Goal: Task Accomplishment & Management: Manage account settings

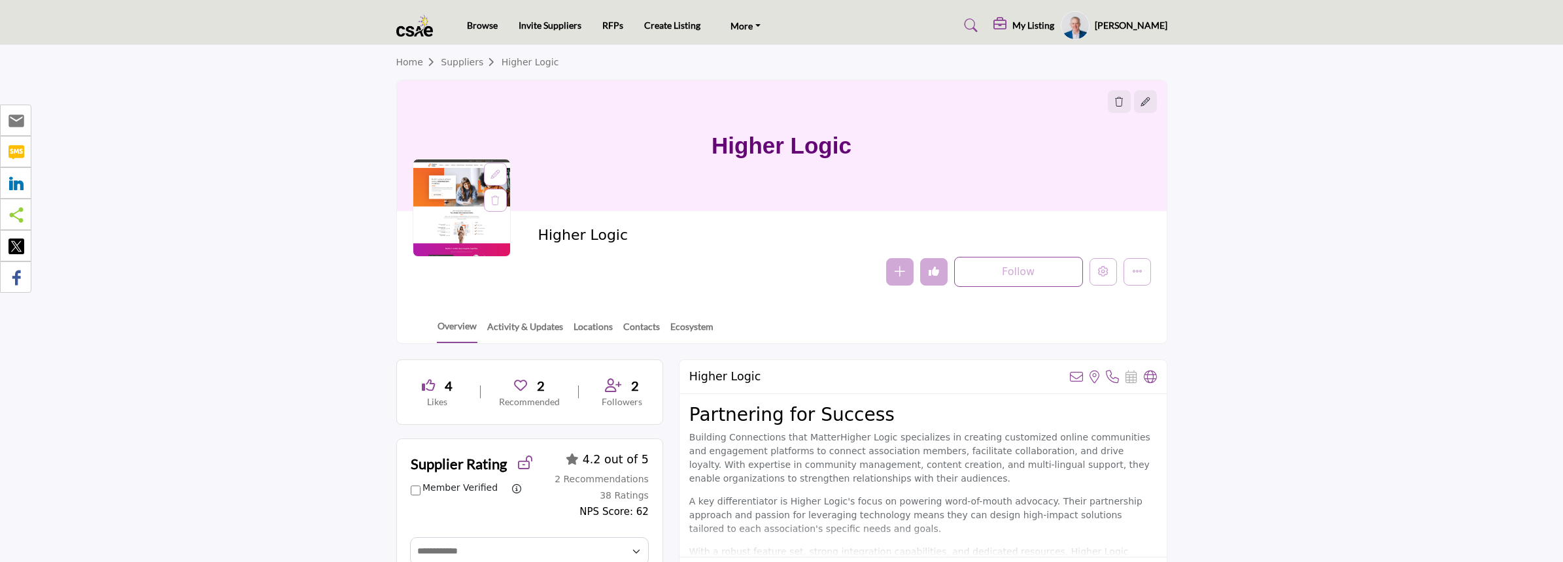
click at [502, 174] on div at bounding box center [495, 174] width 23 height 23
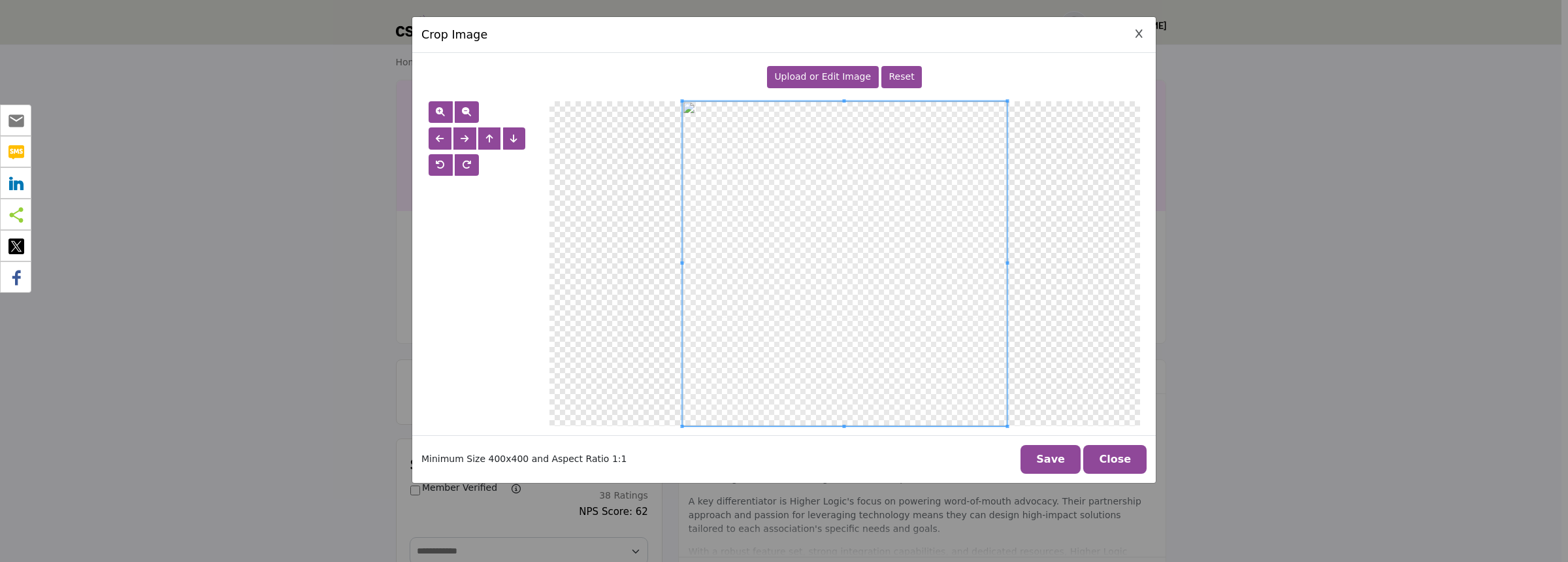
click at [824, 80] on span "Upload or Edit Image" at bounding box center [822, 76] width 97 height 10
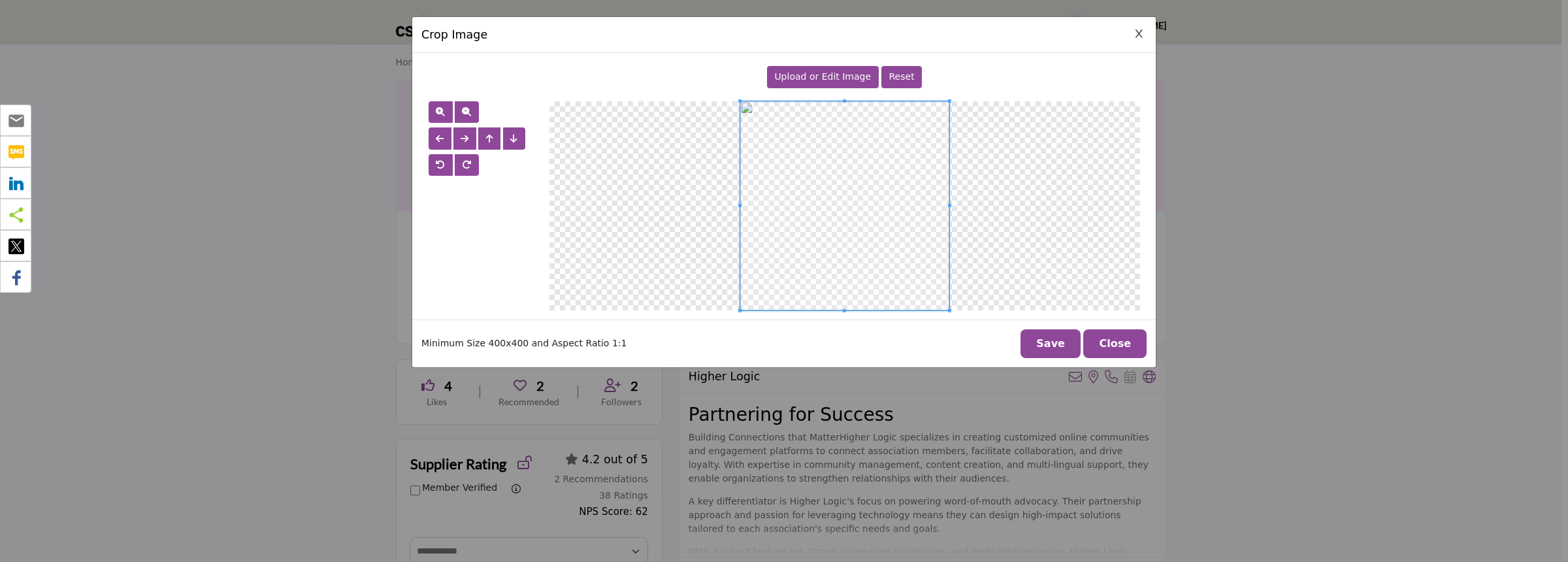
click at [1053, 344] on button "Save" at bounding box center [1050, 344] width 60 height 29
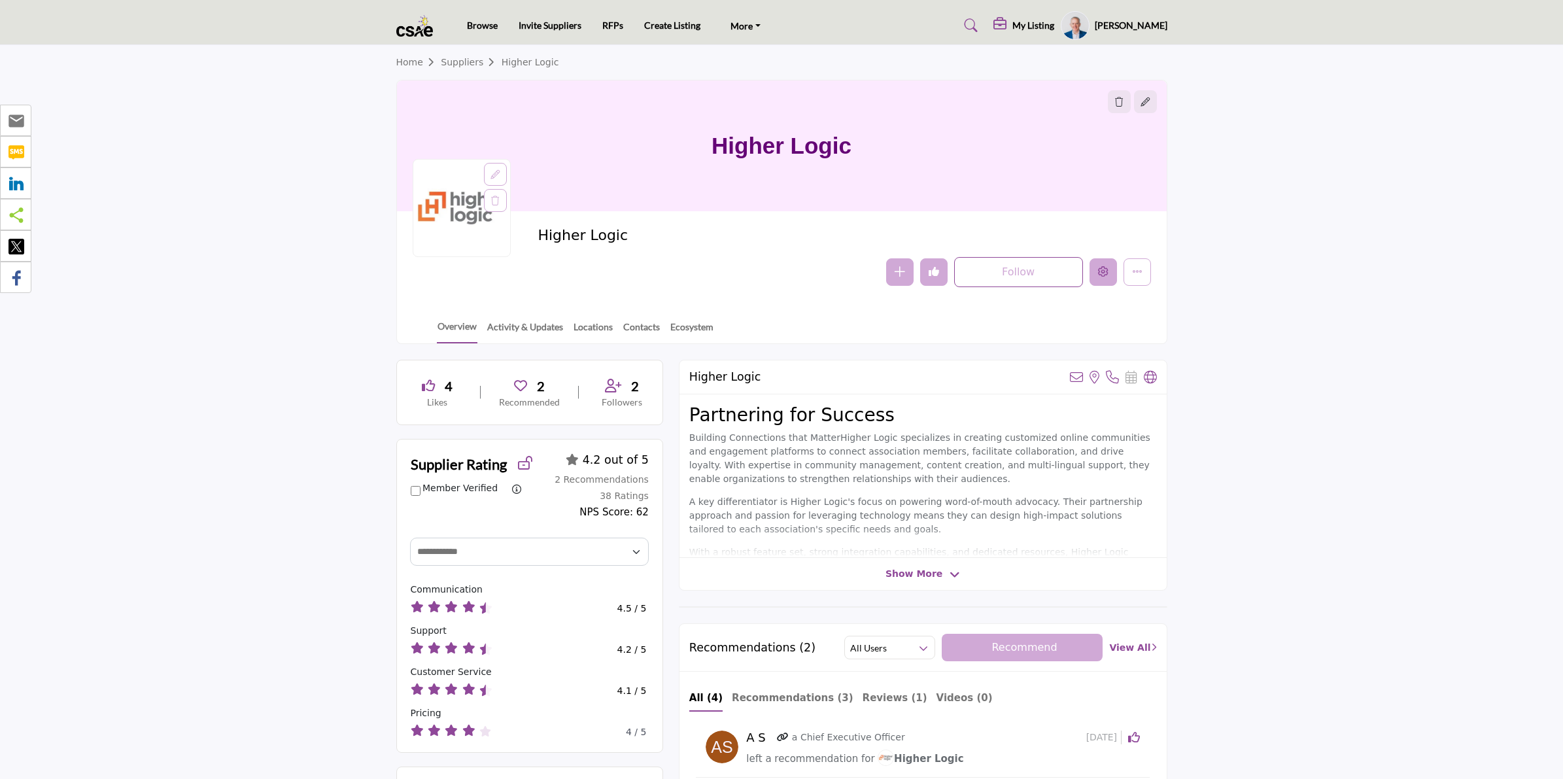
click at [1104, 276] on icon "Edit company" at bounding box center [1103, 271] width 10 height 10
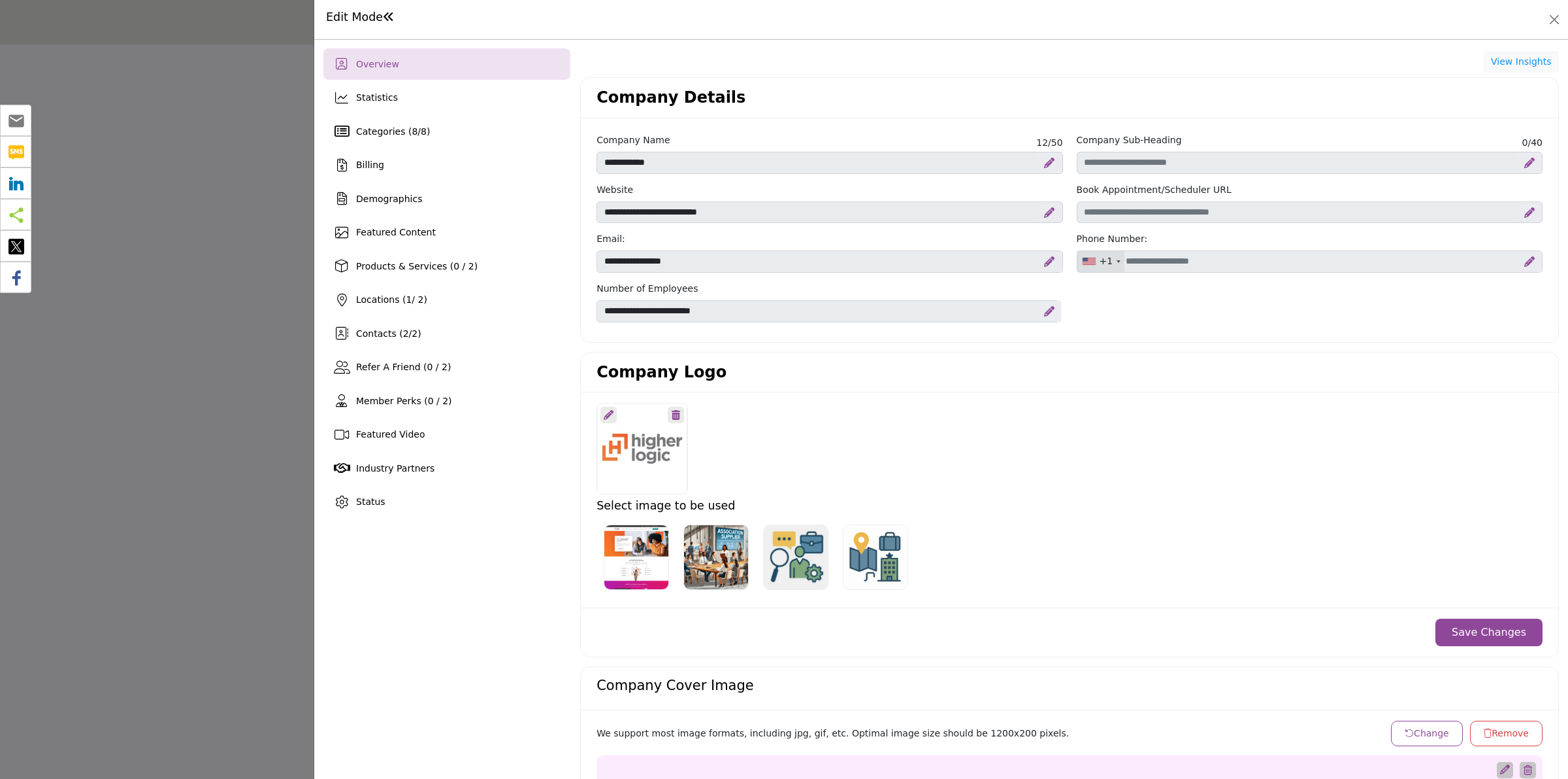
click at [672, 415] on icon at bounding box center [676, 415] width 9 height 10
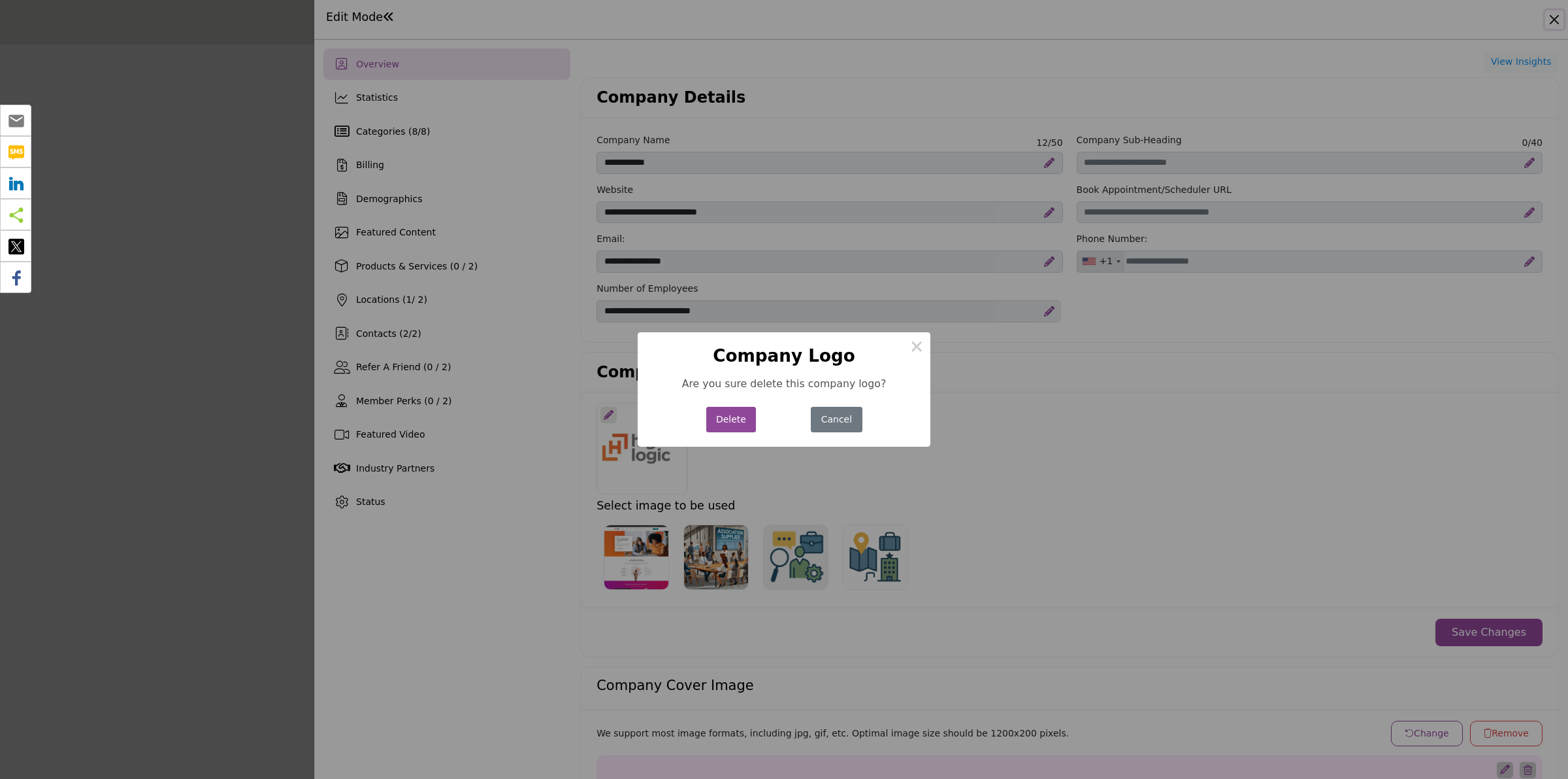
click at [713, 424] on button "Delete" at bounding box center [732, 420] width 50 height 26
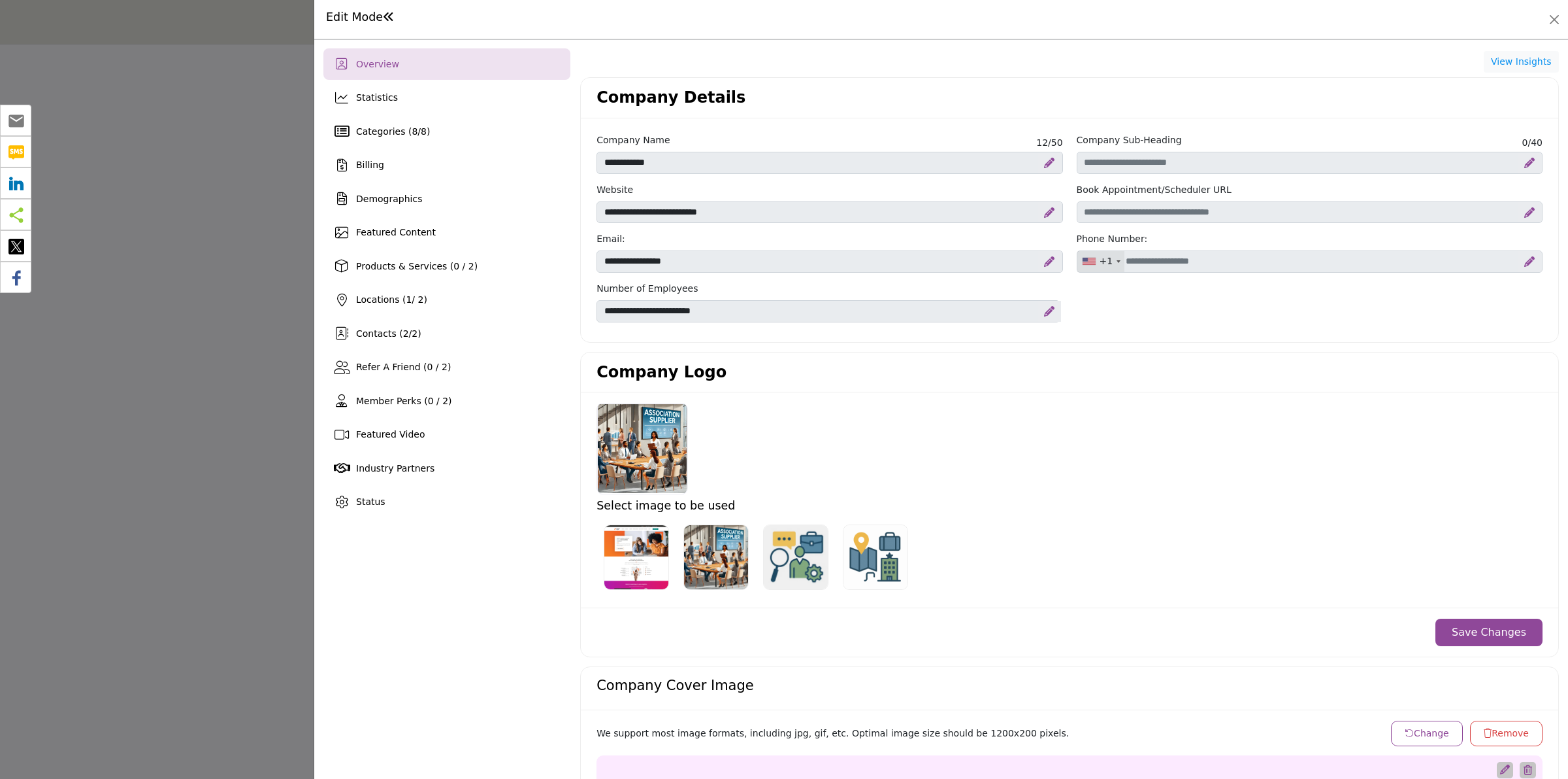
click at [625, 556] on img "Select Options" at bounding box center [636, 556] width 65 height 65
click at [1487, 639] on button "Save Changes" at bounding box center [1489, 632] width 107 height 27
click at [142, 288] on div at bounding box center [784, 389] width 1568 height 779
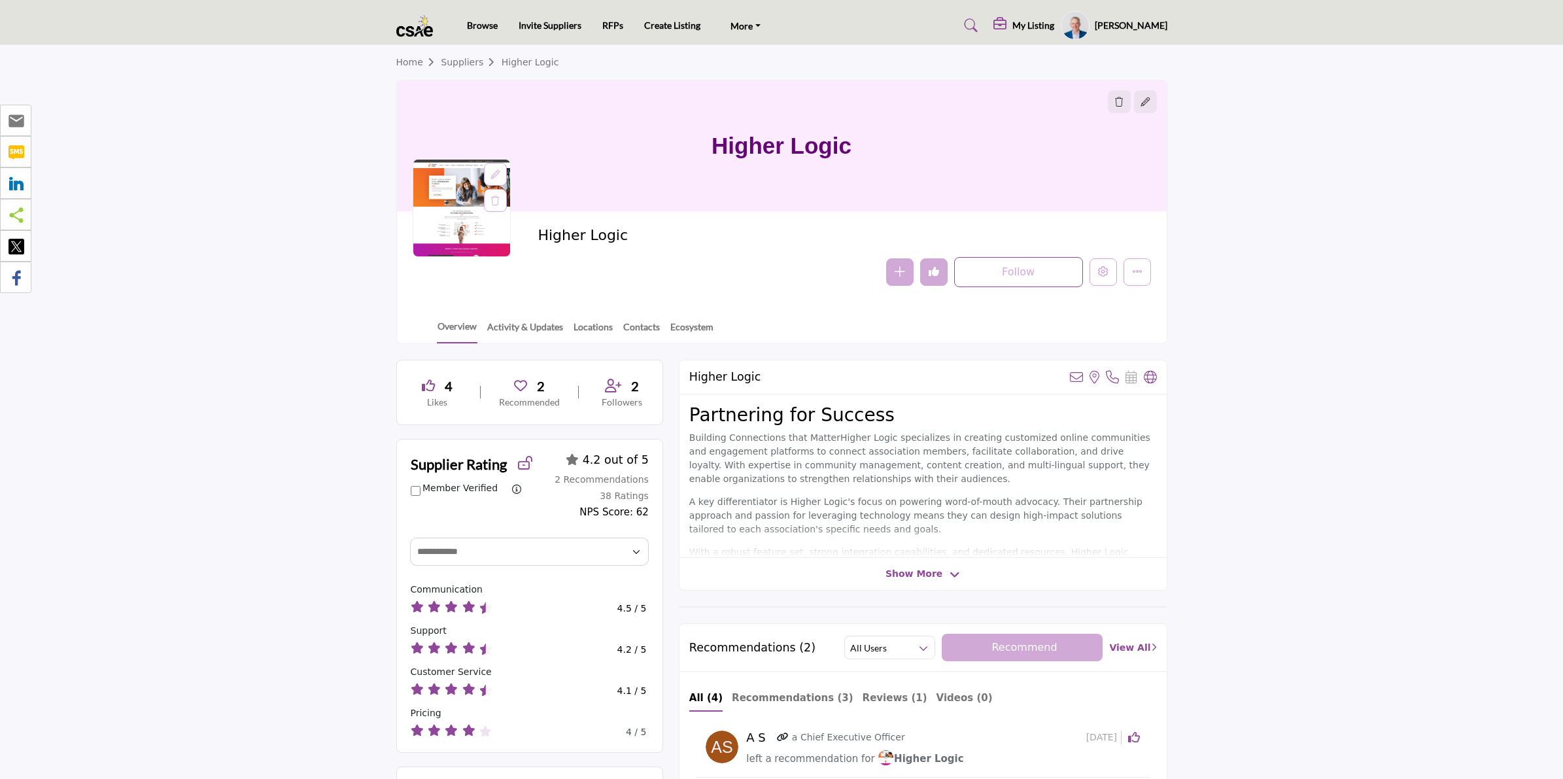
click at [494, 173] on icon at bounding box center [494, 174] width 9 height 9
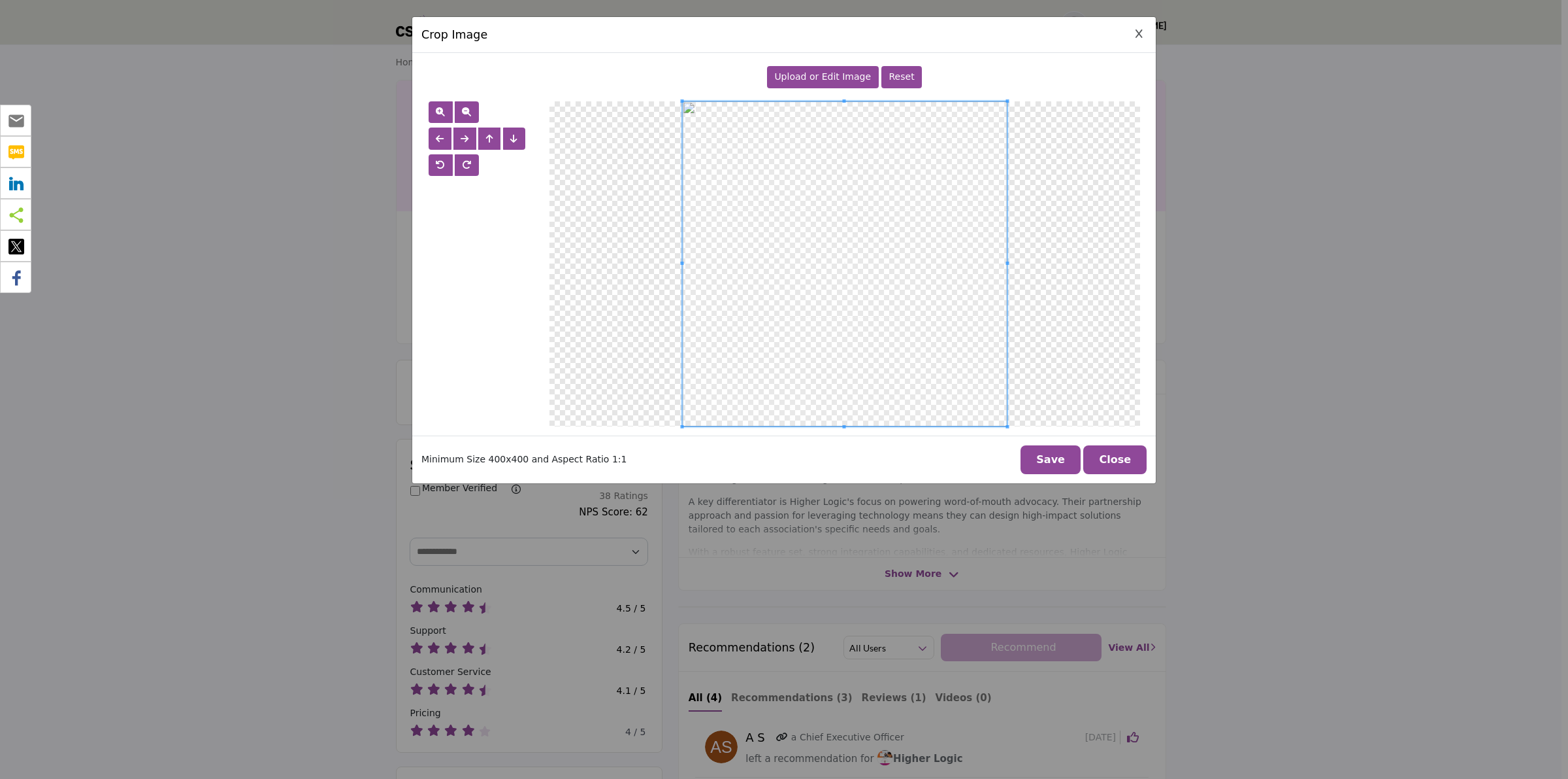
click at [823, 69] on div "Upload or Edit Image" at bounding box center [823, 77] width 112 height 22
click at [1128, 469] on button "Close" at bounding box center [1114, 459] width 63 height 29
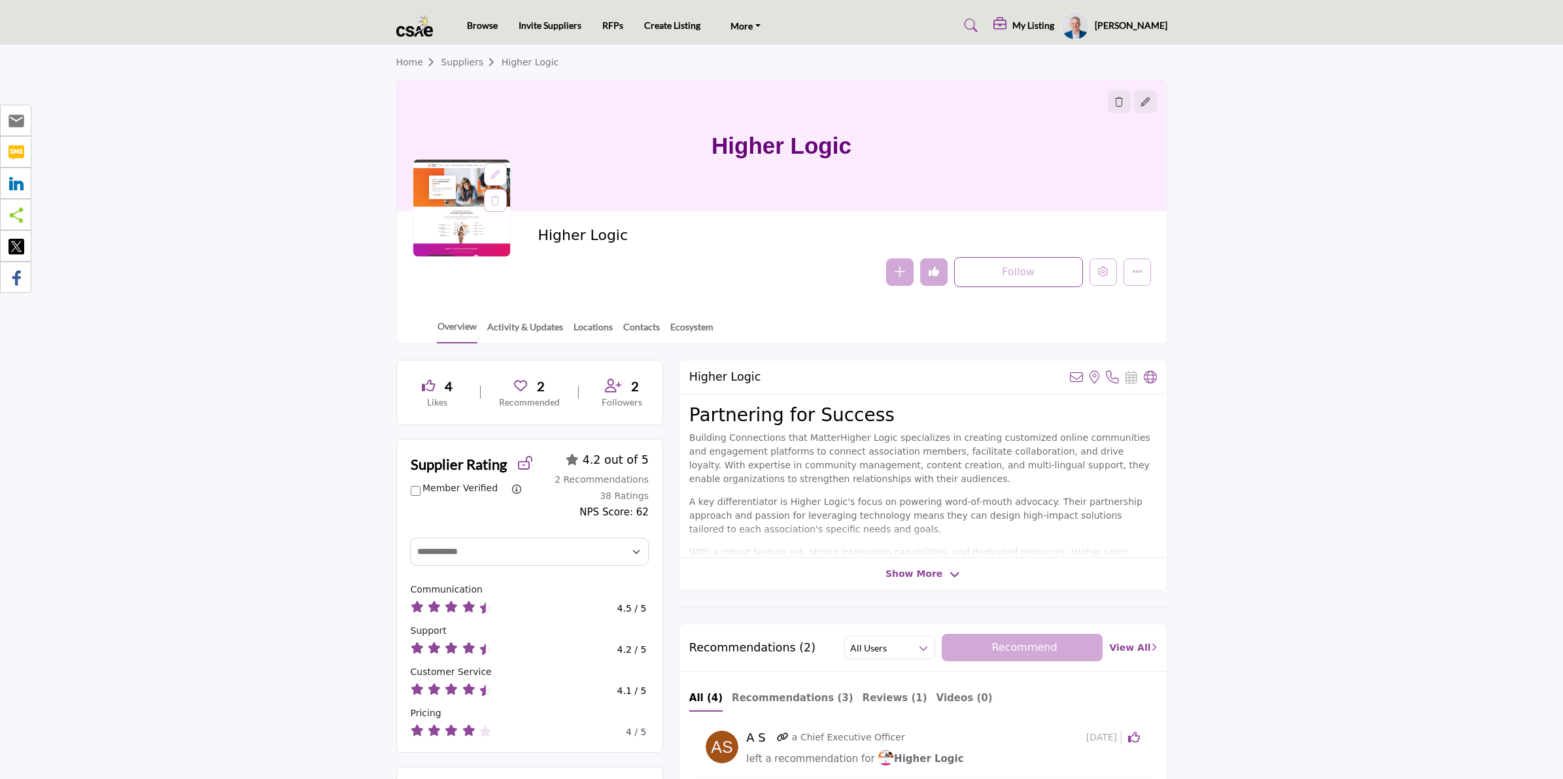
click at [494, 173] on icon at bounding box center [494, 174] width 9 height 9
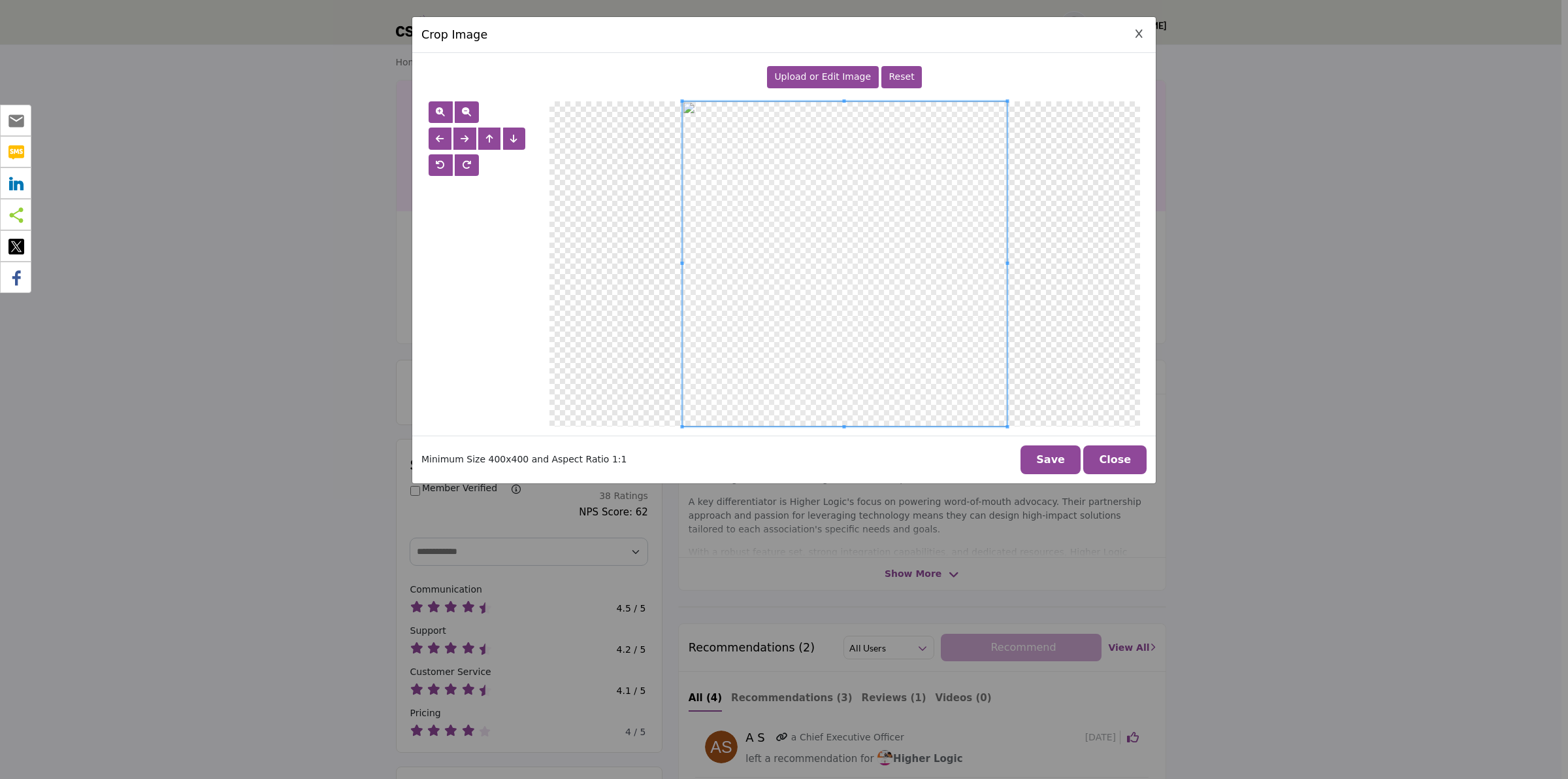
click at [833, 73] on span "Upload or Edit Image" at bounding box center [822, 76] width 97 height 10
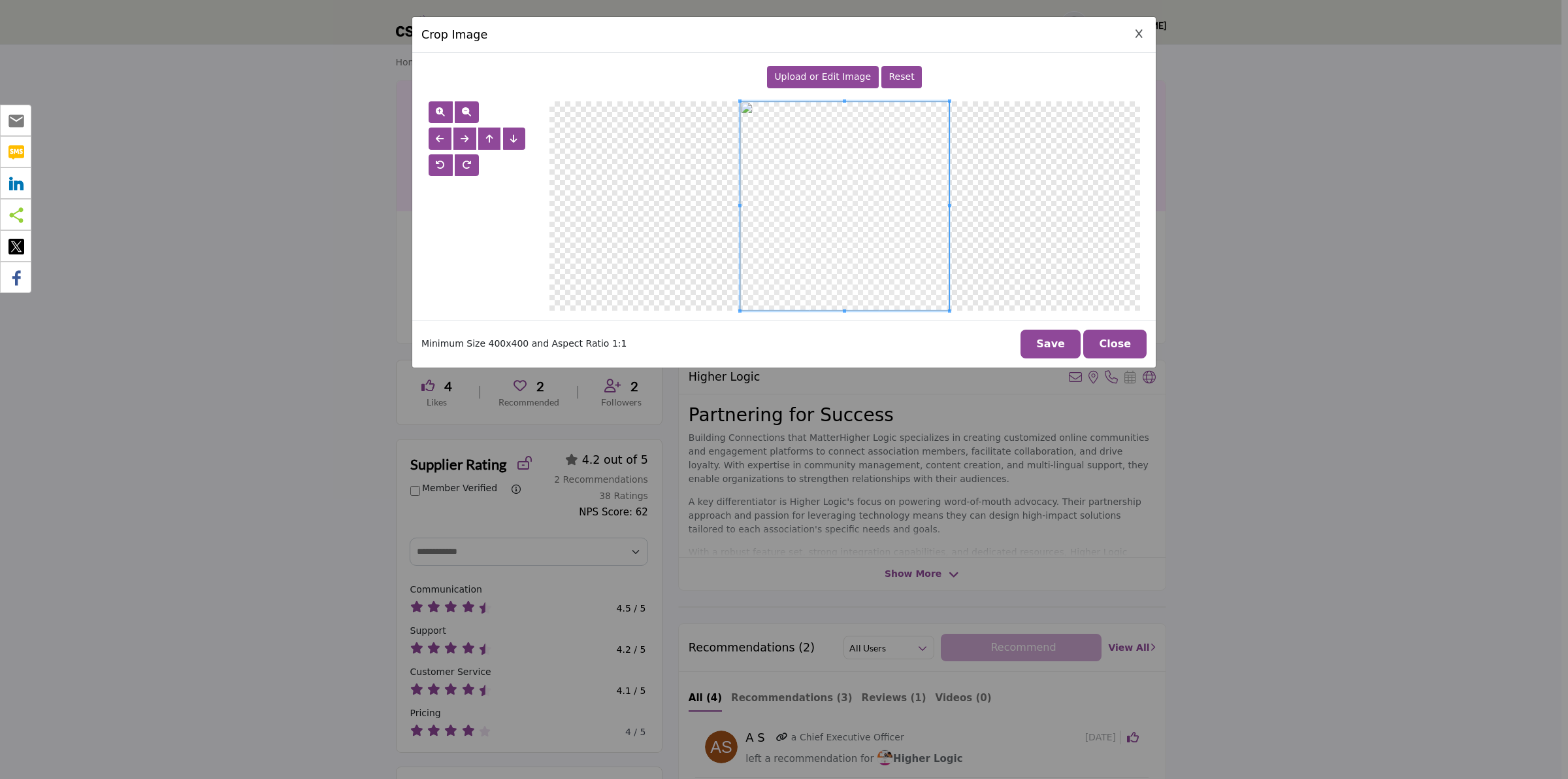
click at [1062, 345] on button "Save" at bounding box center [1050, 344] width 60 height 29
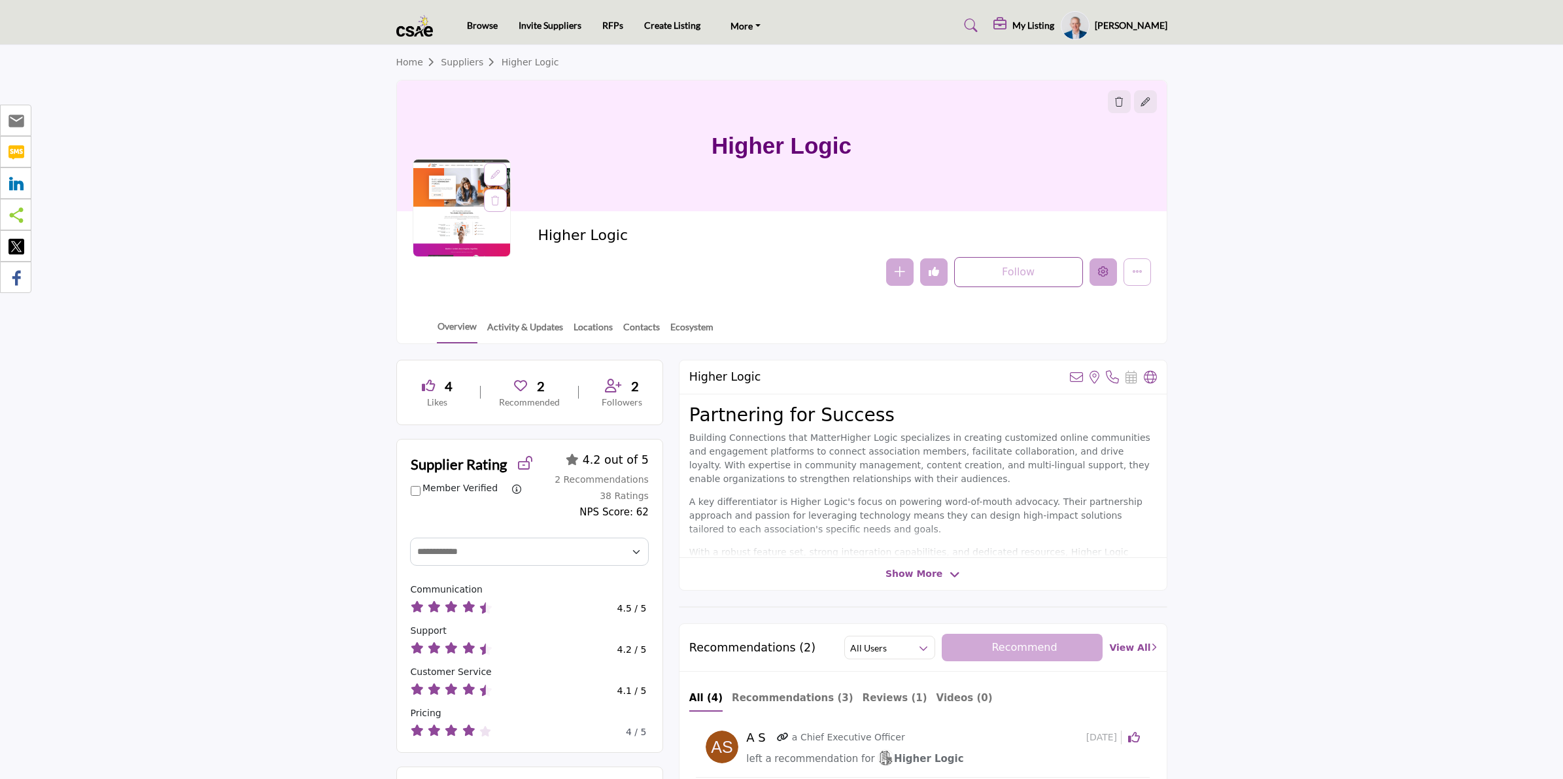
click at [1099, 272] on icon "Edit company" at bounding box center [1103, 271] width 10 height 10
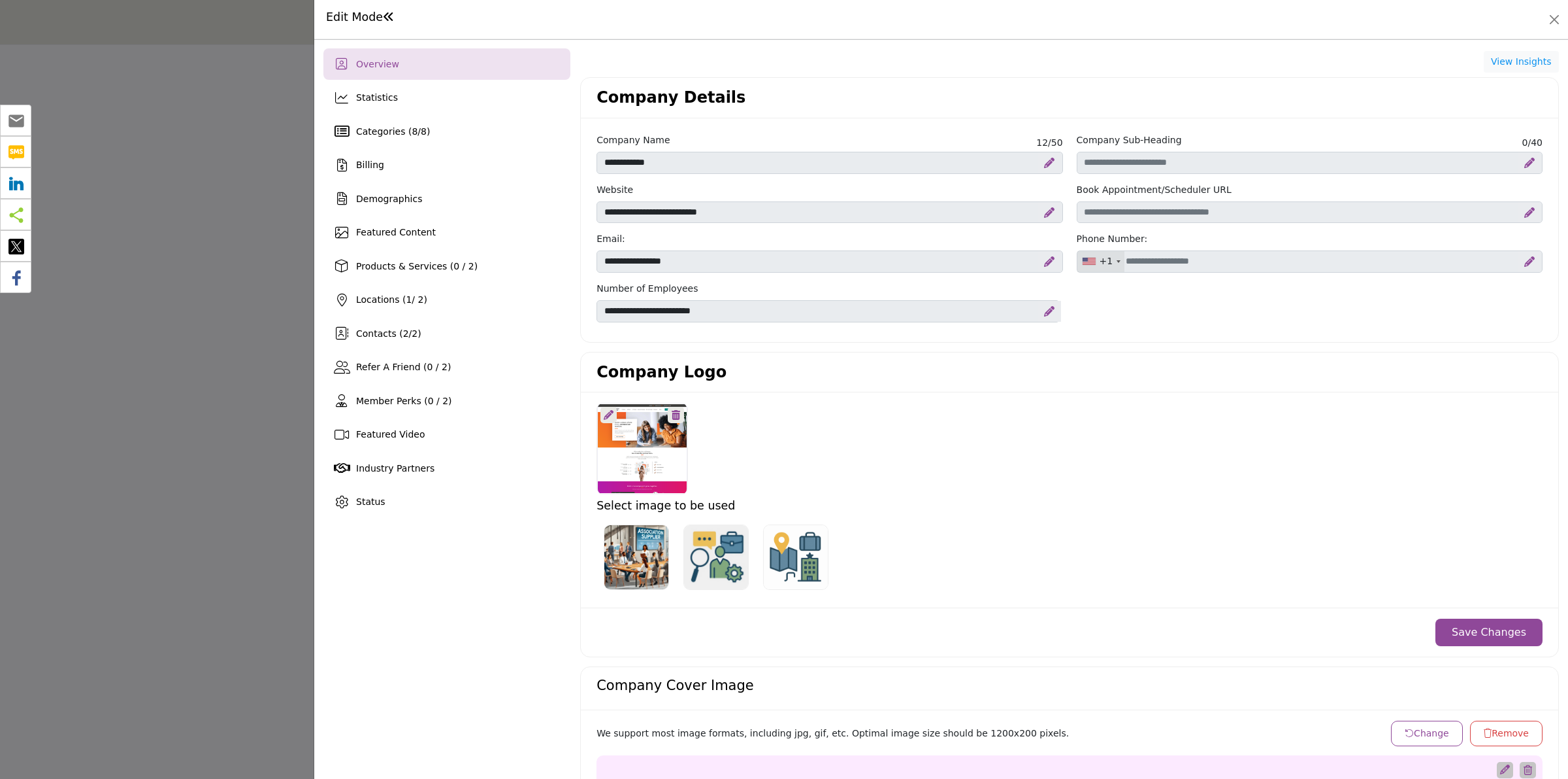
click at [207, 230] on div at bounding box center [784, 389] width 1568 height 779
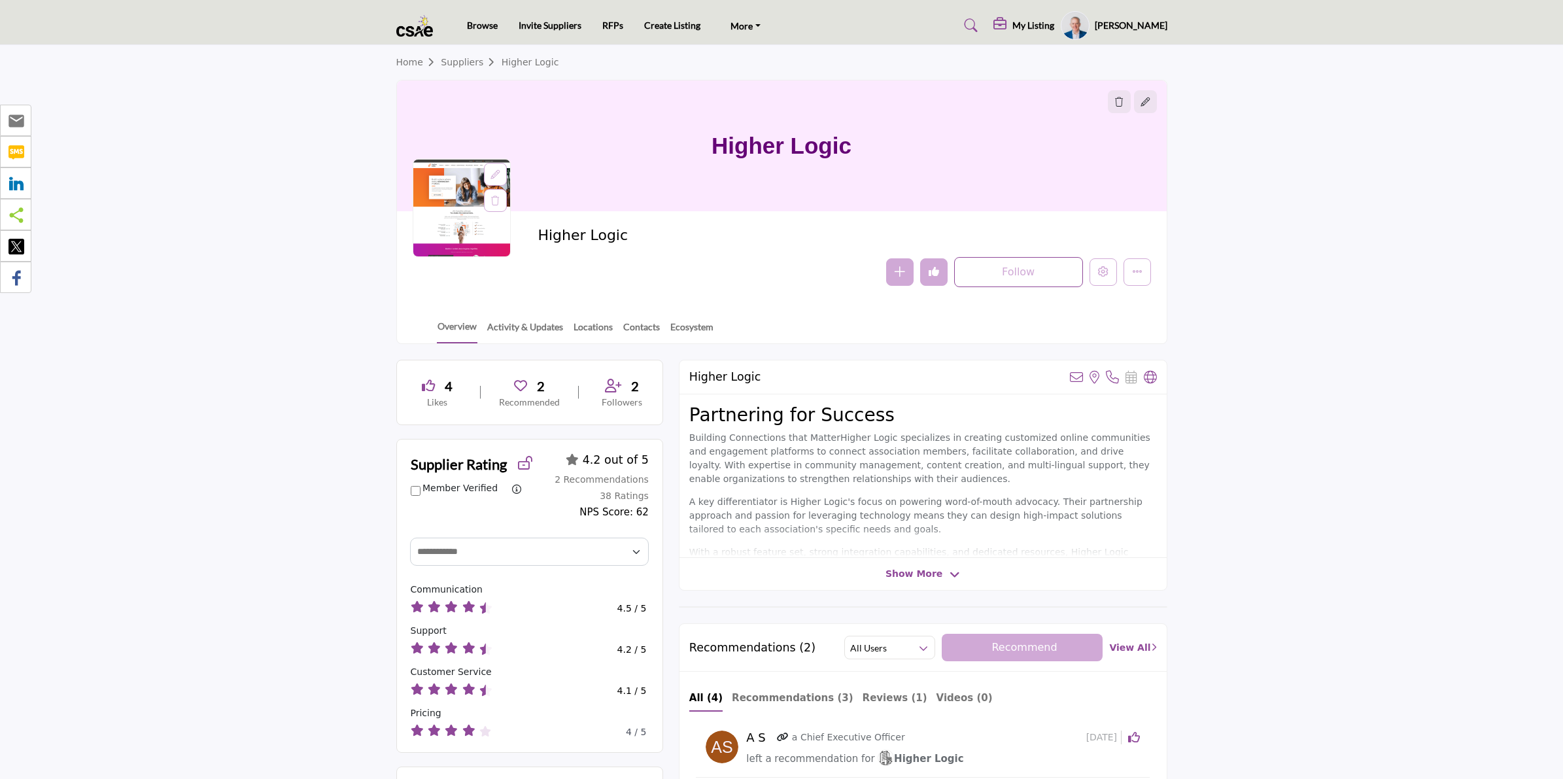
click at [1408, 178] on section "Home Suppliers Higher Logic Higher Logic Higher Logic Follow Following Message" at bounding box center [781, 194] width 1563 height 299
click at [1105, 270] on icon "Edit company" at bounding box center [1103, 271] width 10 height 10
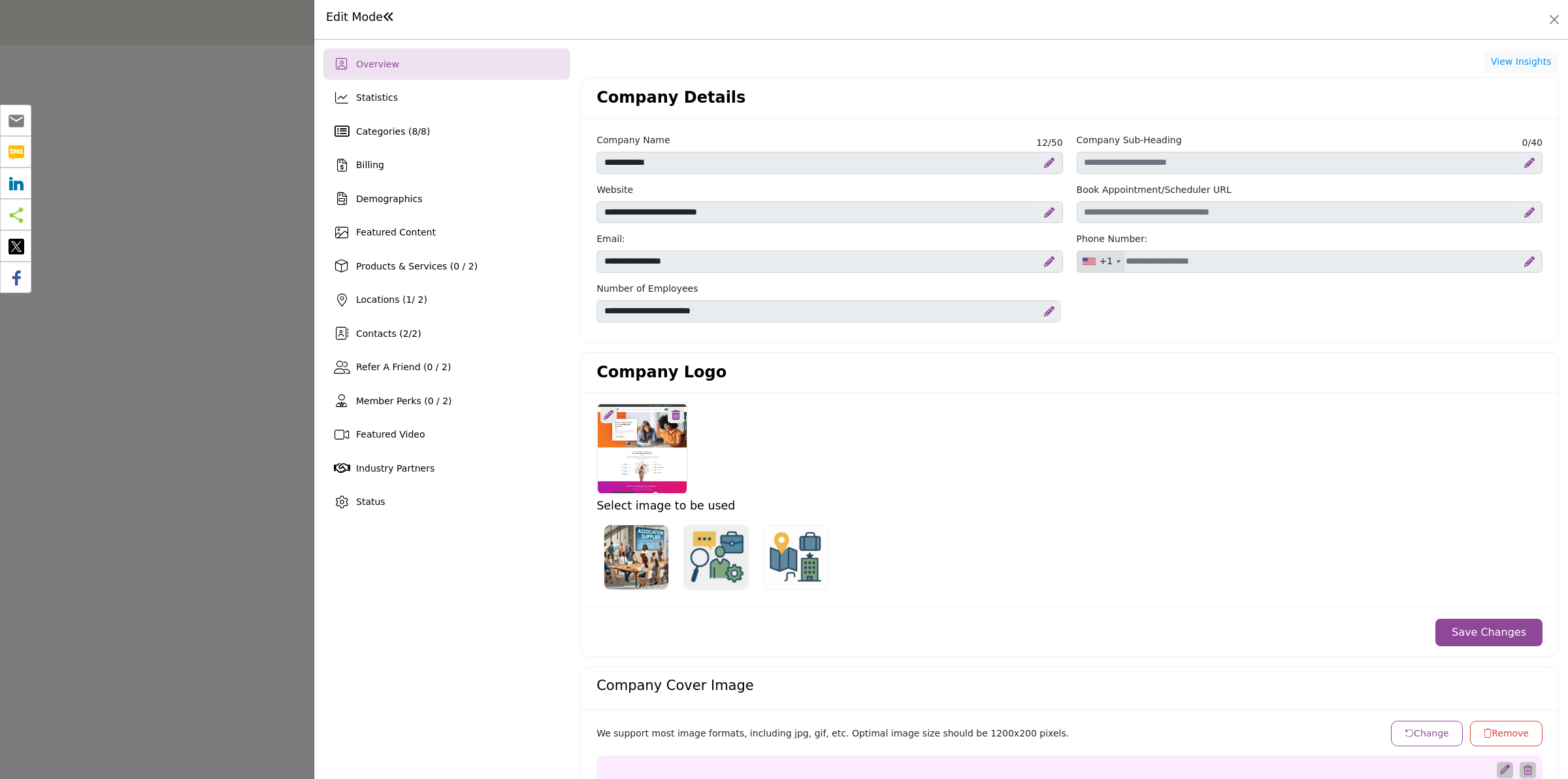
click at [150, 404] on div at bounding box center [784, 389] width 1568 height 779
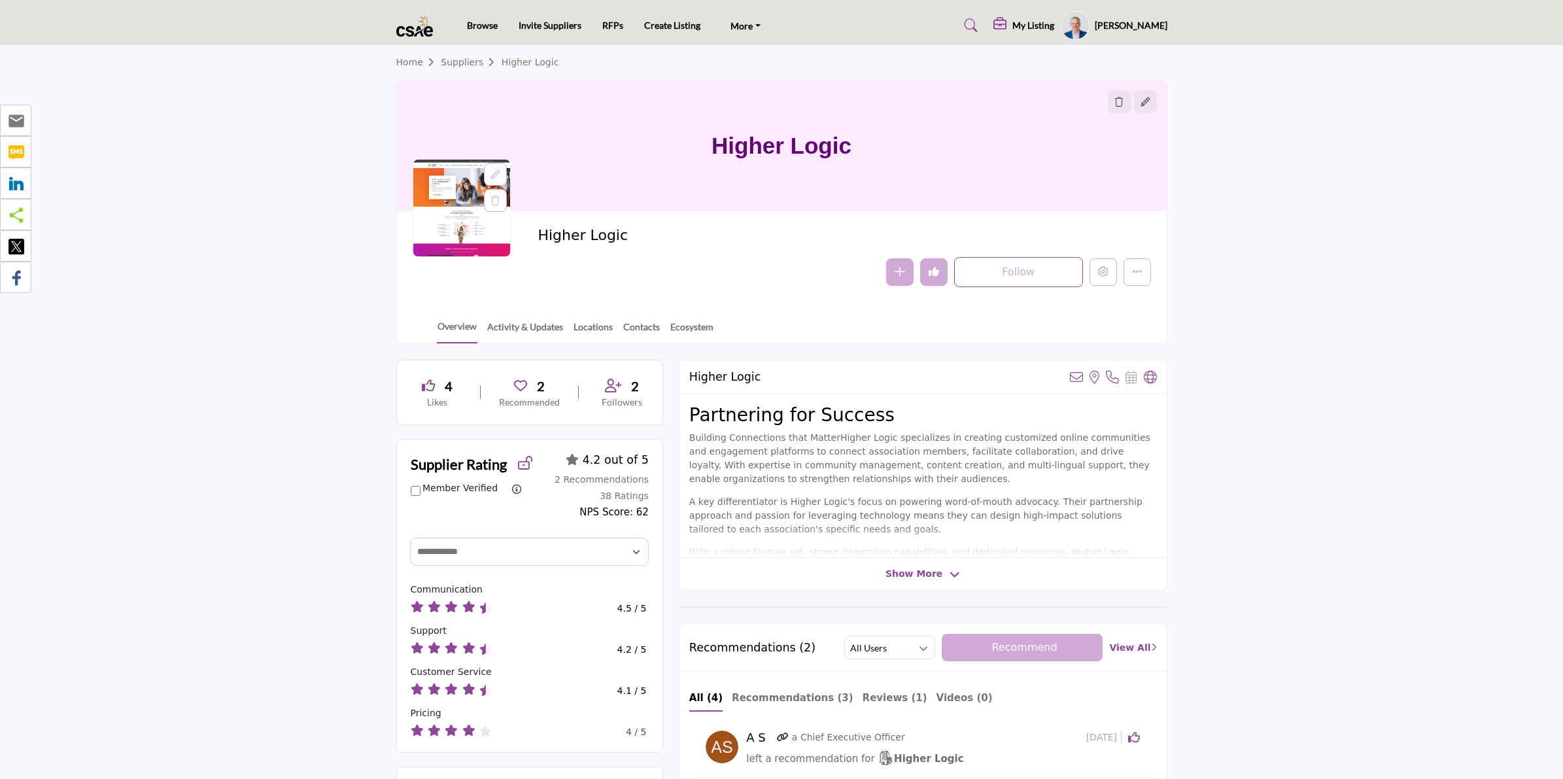
click at [496, 171] on icon at bounding box center [494, 174] width 9 height 9
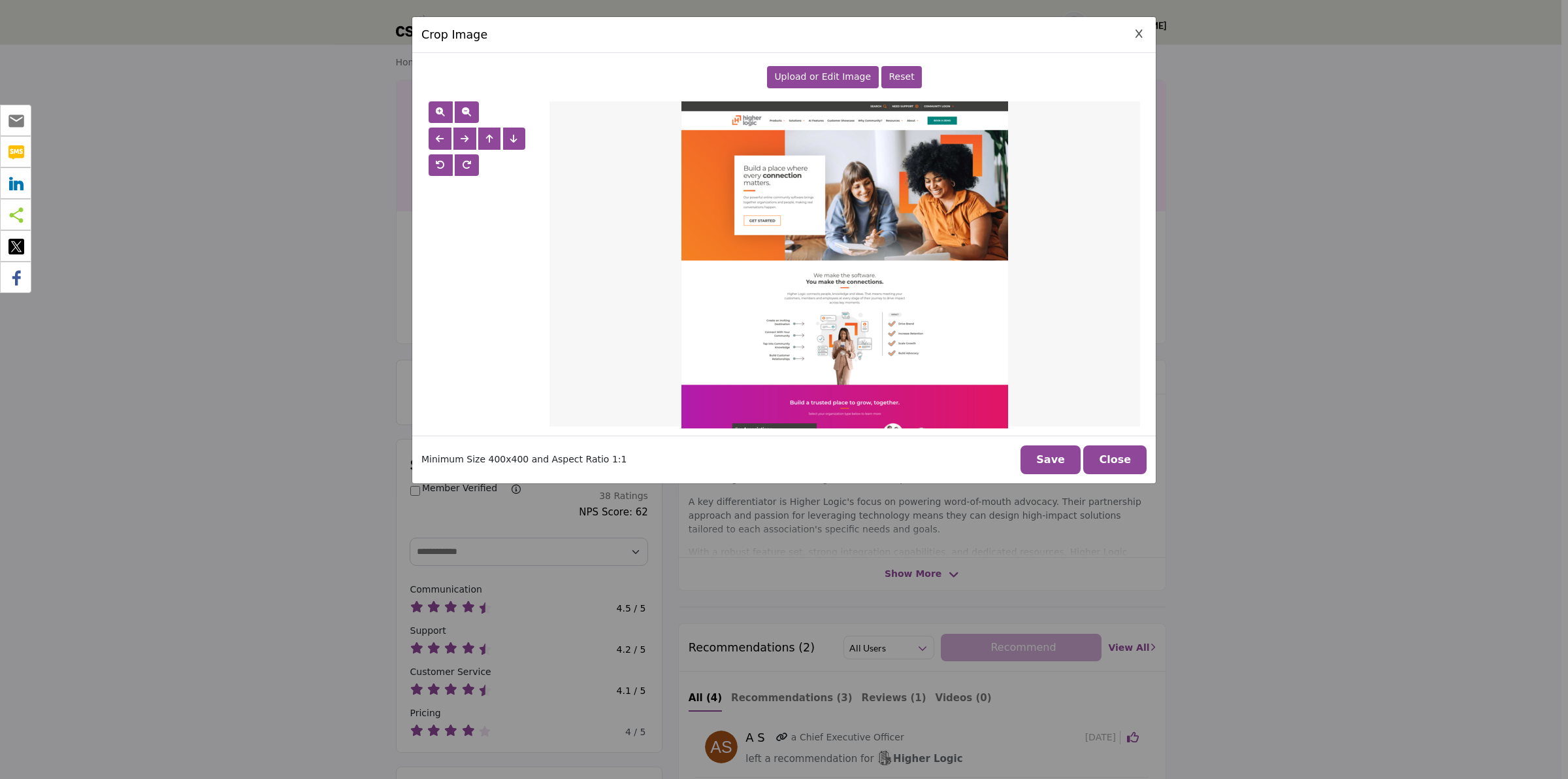
click at [833, 79] on span "Upload or Edit Image" at bounding box center [822, 76] width 97 height 10
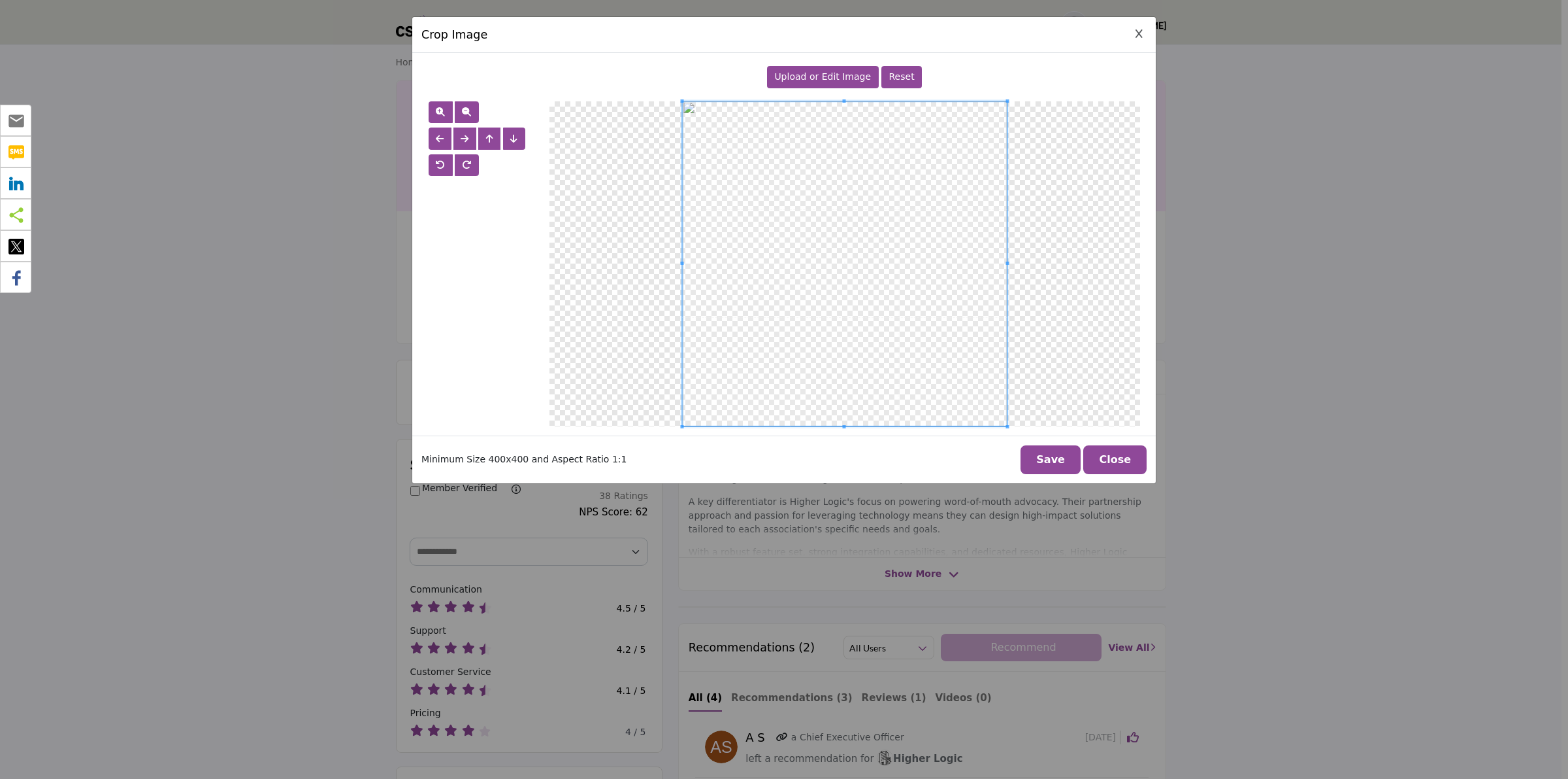
click at [1060, 458] on button "Save" at bounding box center [1050, 459] width 60 height 29
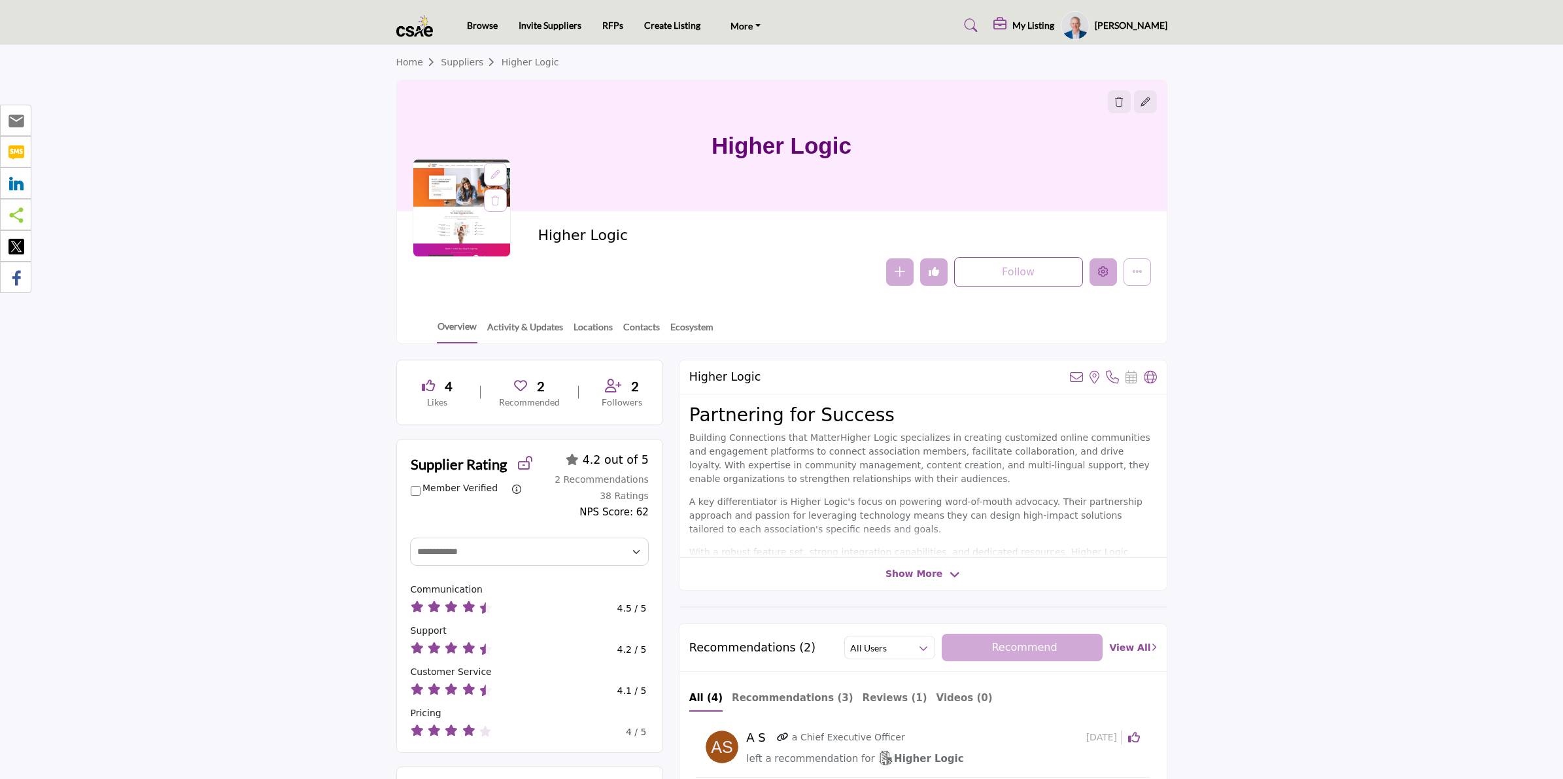
click at [1102, 273] on icon "Edit company" at bounding box center [1103, 271] width 10 height 10
